Goal: Information Seeking & Learning: Find specific fact

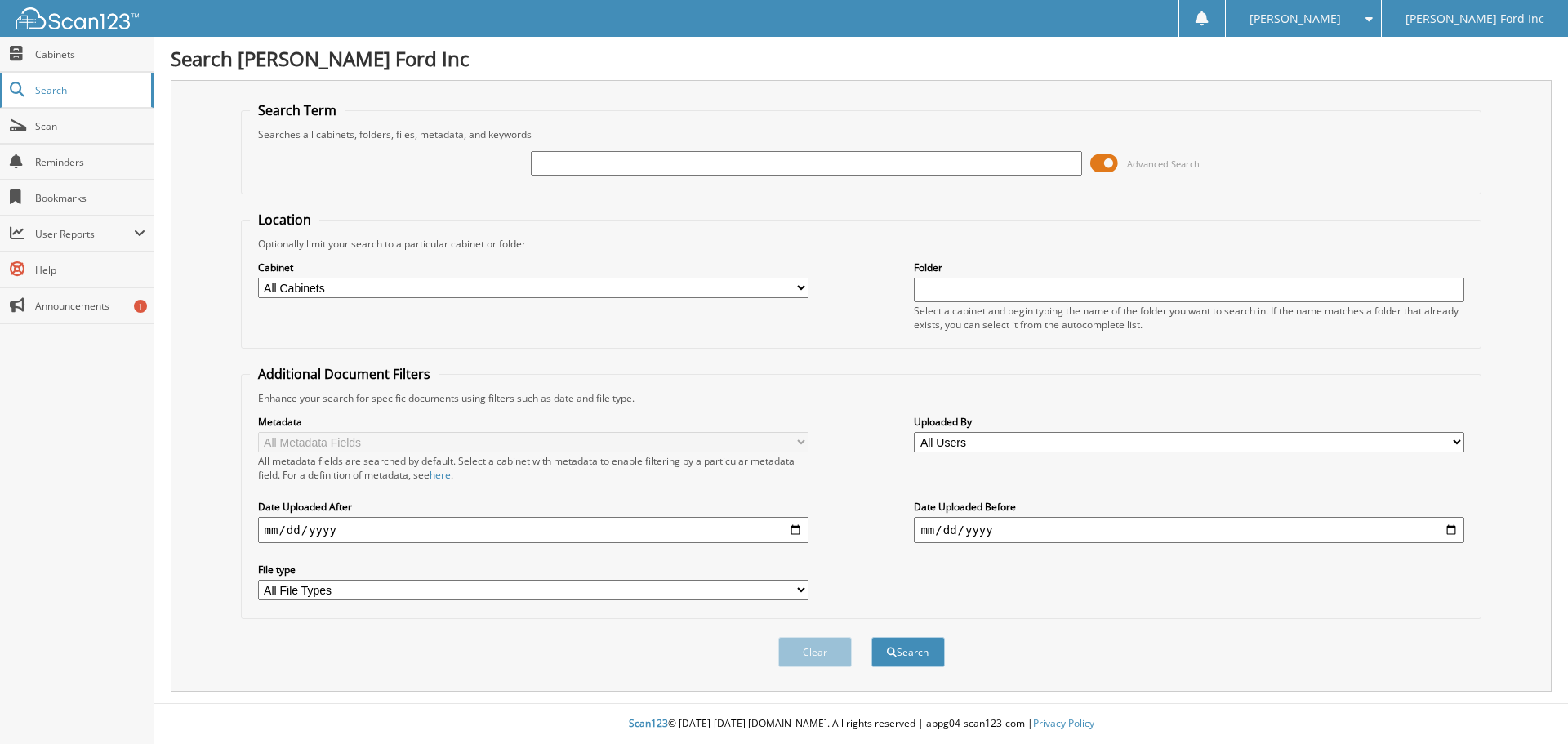
click at [50, 94] on span "Search" at bounding box center [89, 90] width 108 height 14
click at [586, 168] on input "text" at bounding box center [806, 163] width 551 height 25
type input "494600"
click at [872, 637] on button "Search" at bounding box center [909, 652] width 74 height 30
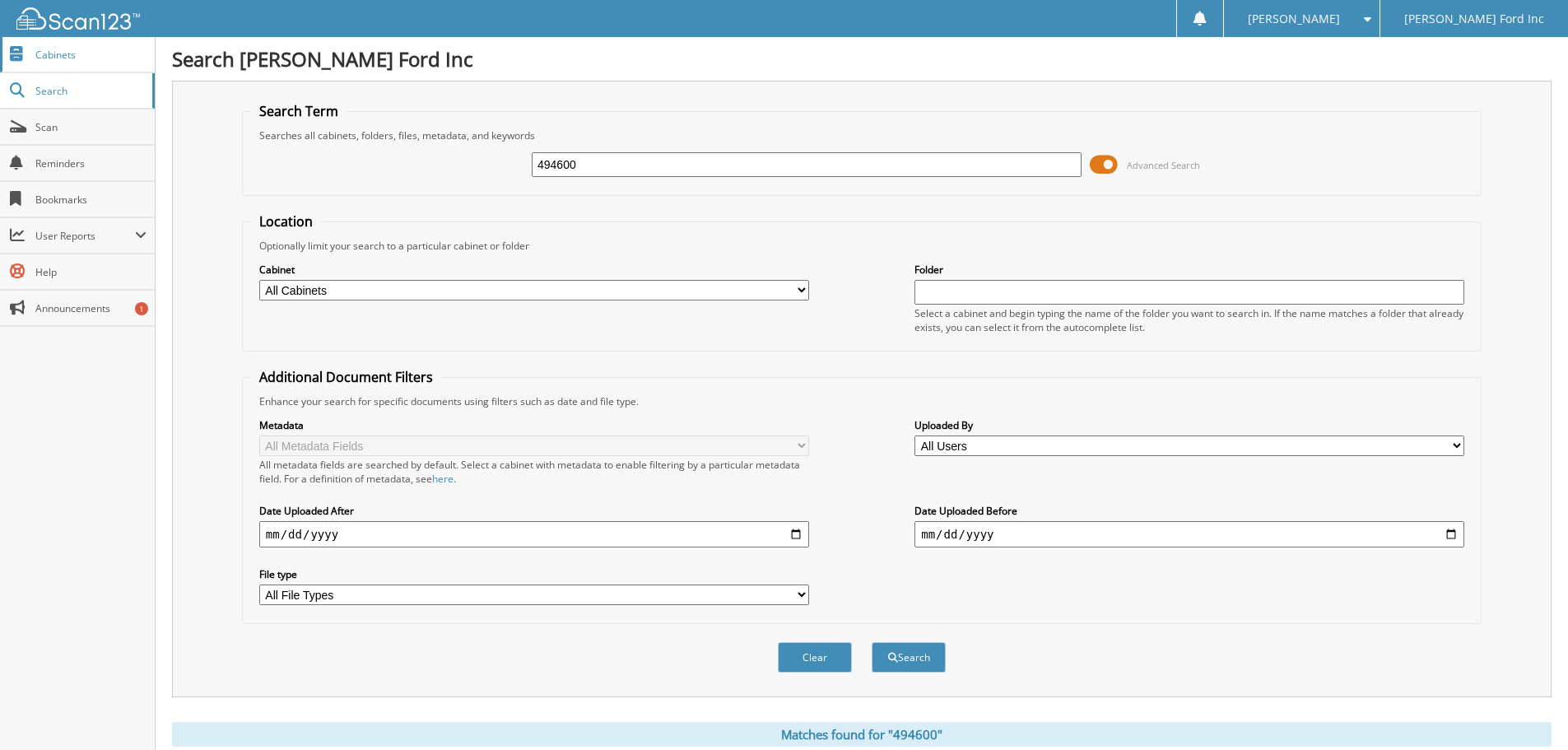
click at [65, 62] on link "Cabinets" at bounding box center [77, 55] width 155 height 35
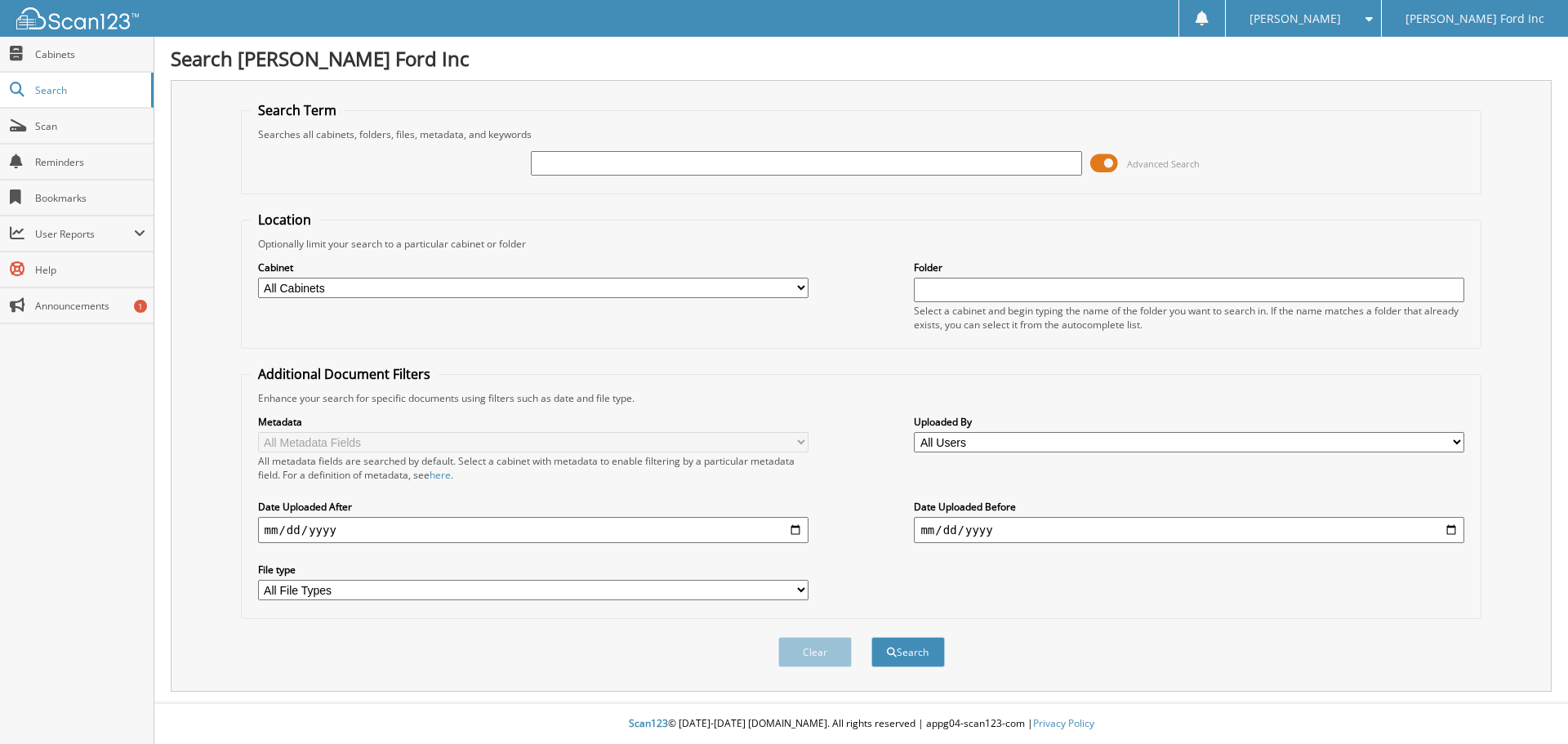
click at [786, 165] on input "text" at bounding box center [806, 163] width 551 height 25
click at [1109, 162] on span at bounding box center [1104, 163] width 28 height 25
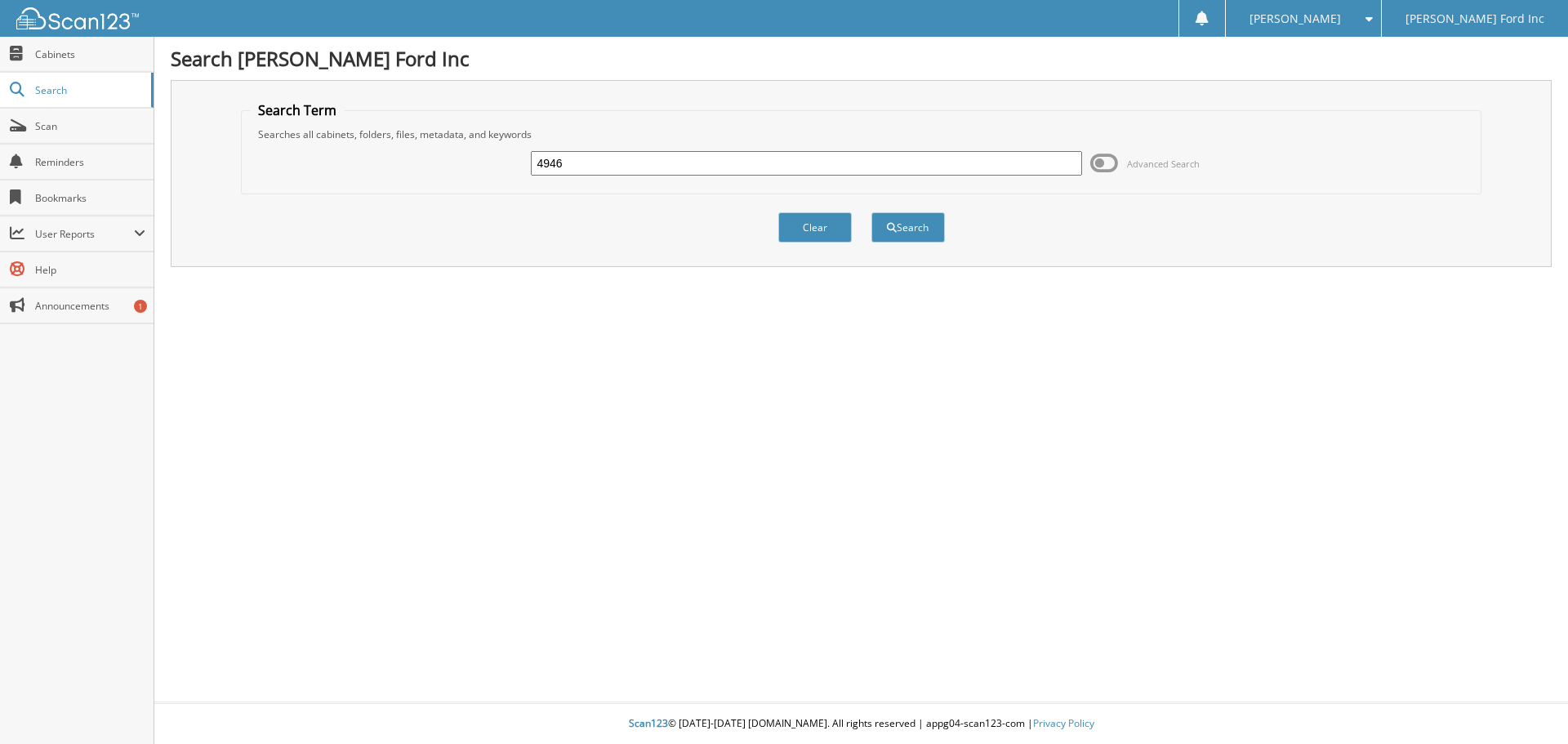
click at [594, 170] on input "4946" at bounding box center [806, 163] width 551 height 25
type input "494600"
click at [909, 230] on button "Search" at bounding box center [909, 227] width 74 height 30
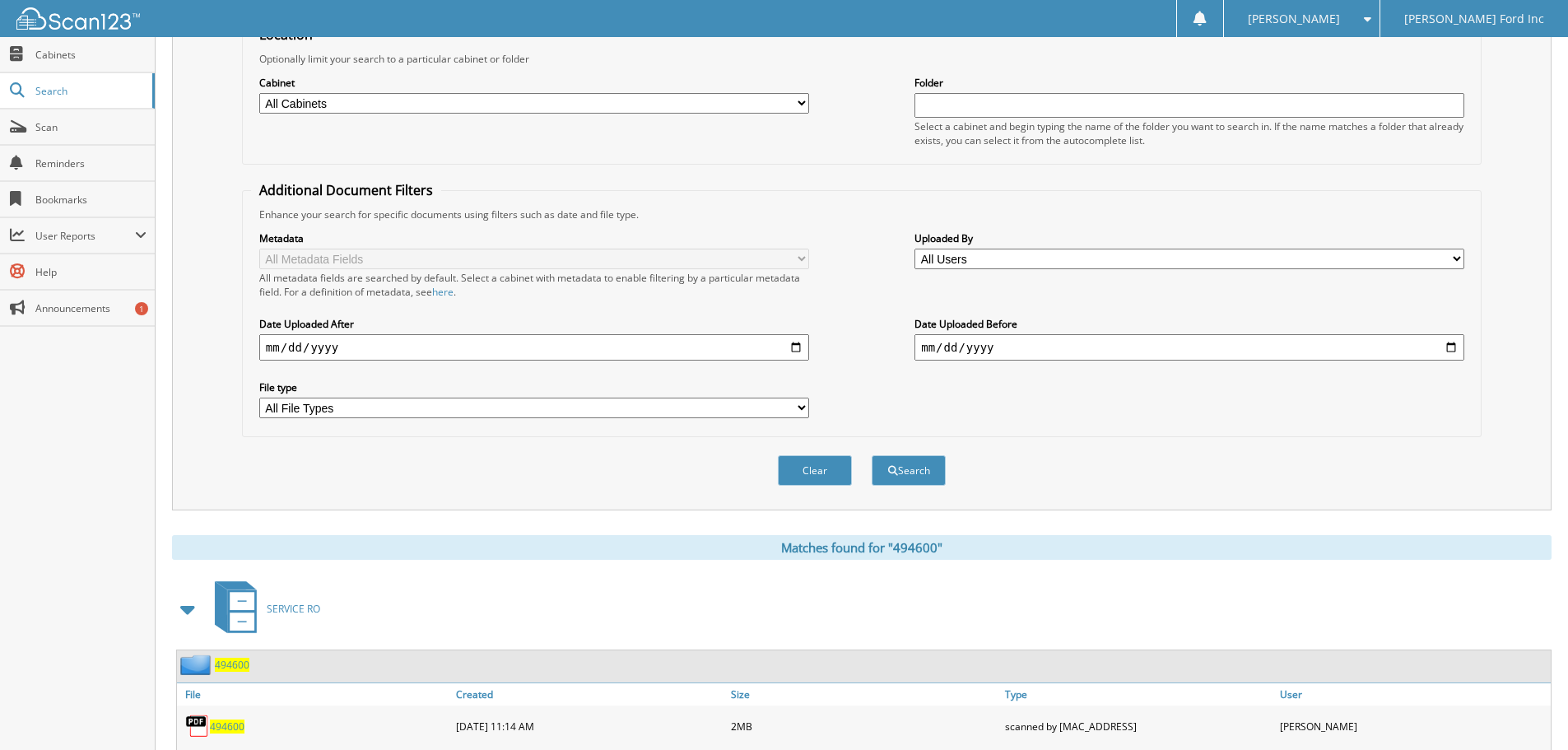
scroll to position [330, 0]
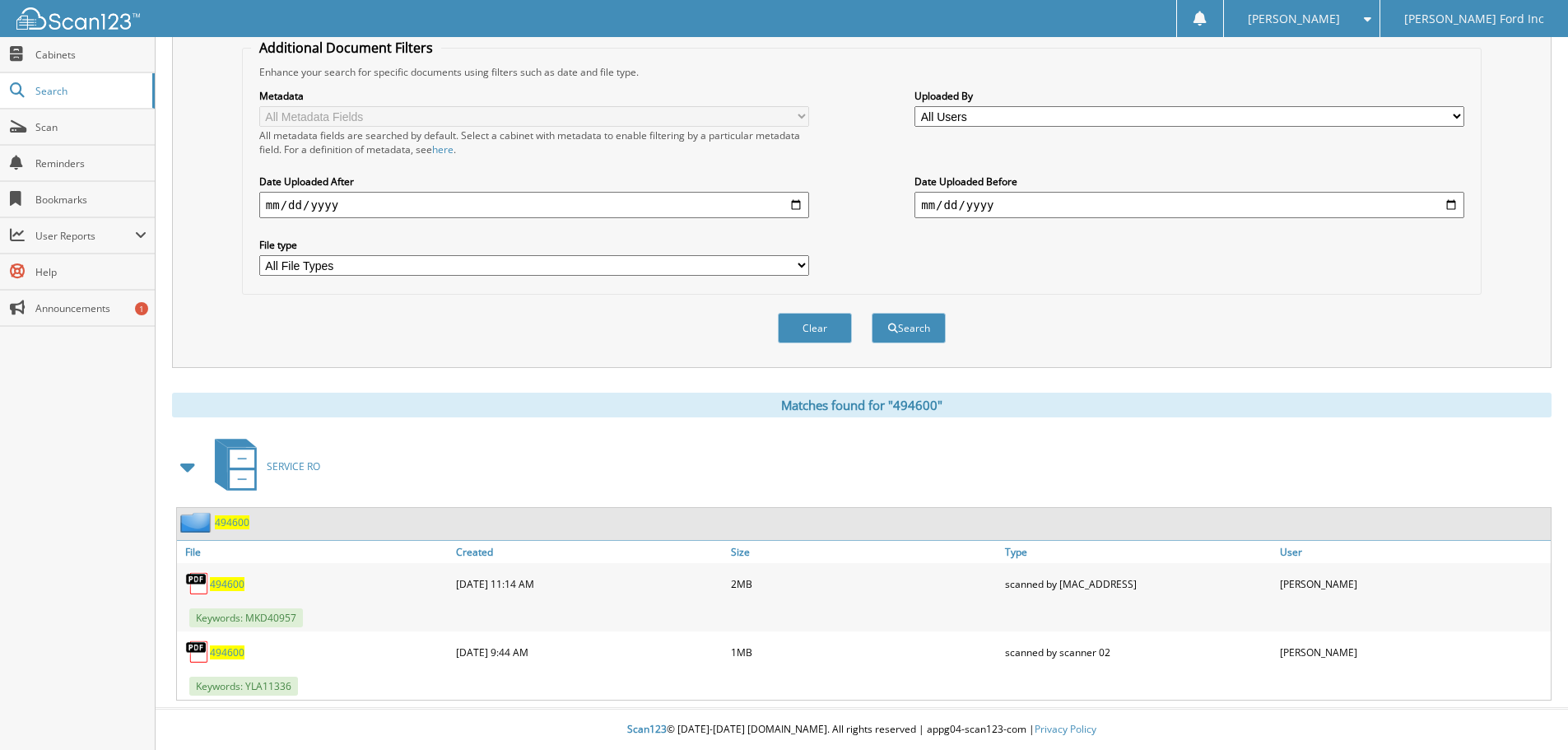
click at [233, 583] on span "494600" at bounding box center [226, 585] width 34 height 14
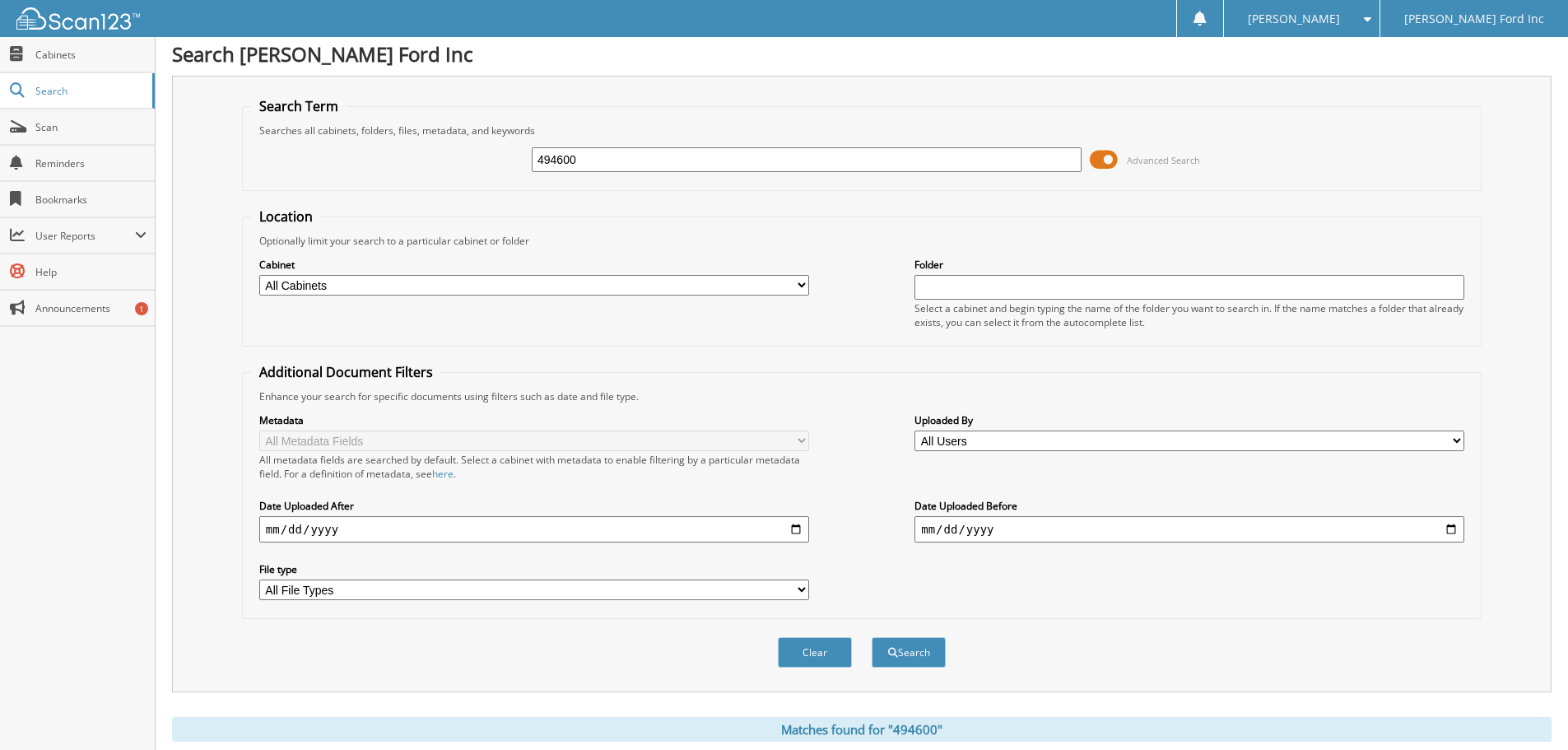
scroll to position [0, 0]
